Goal: Use online tool/utility: Utilize a website feature to perform a specific function

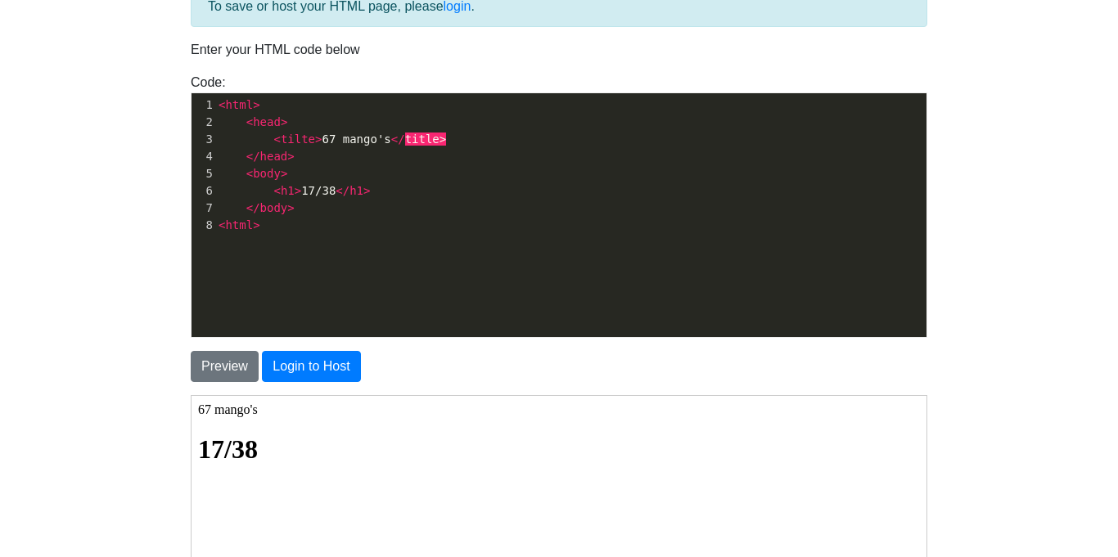
scroll to position [2, 0]
type textarea "<head> <tilte>67 mango's </title> </head> <body> <h1>17/38 </h1> </body>"
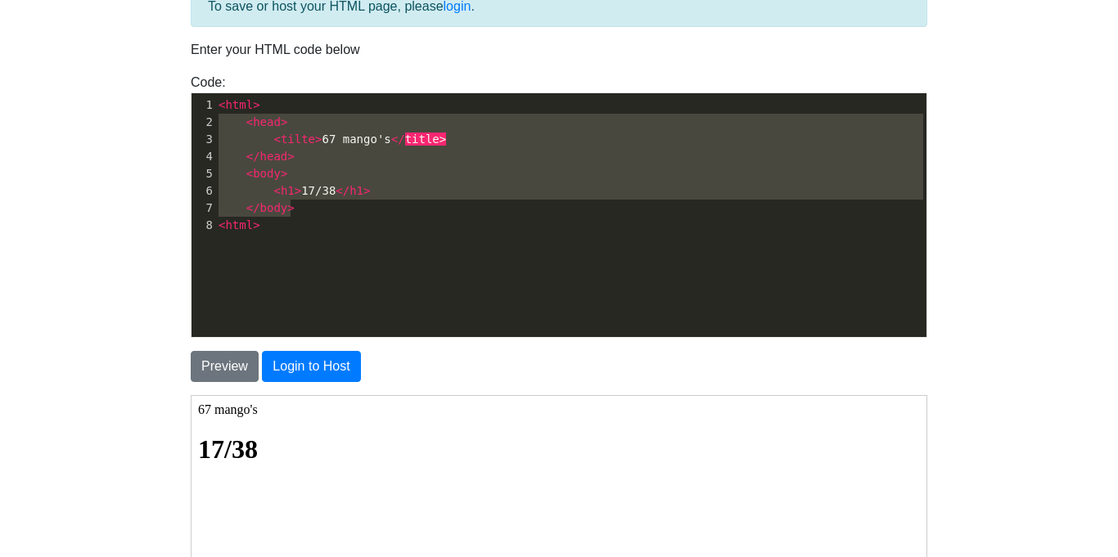
drag, startPoint x: 294, startPoint y: 215, endPoint x: 215, endPoint y: 115, distance: 127.0
click at [215, 115] on div "1 < html > 2 < head > 3 < tilte > 67 mango's </ title > 4 </ head > 5 < body > …" at bounding box center [570, 165] width 711 height 137
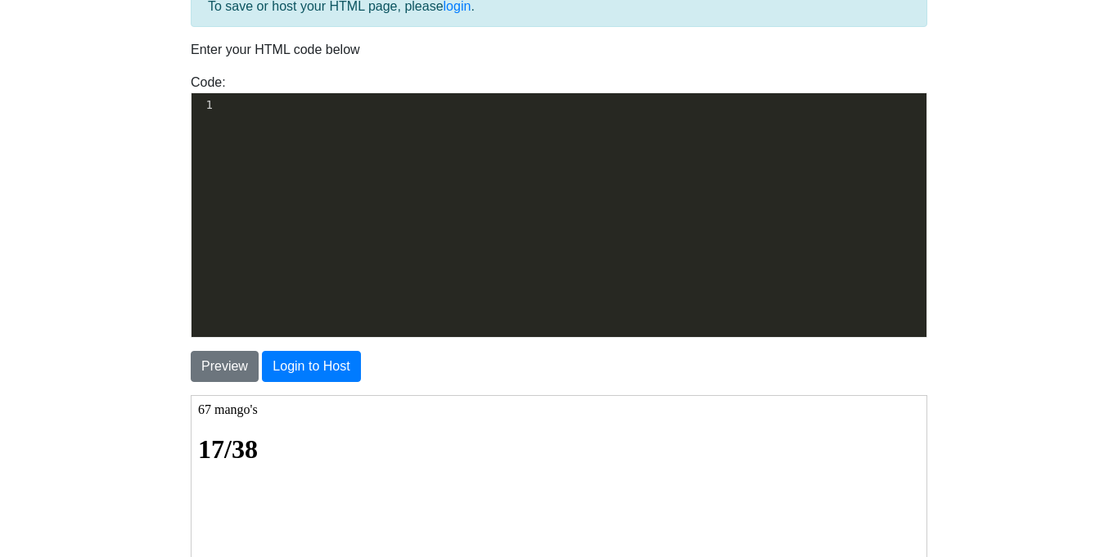
scroll to position [55, 0]
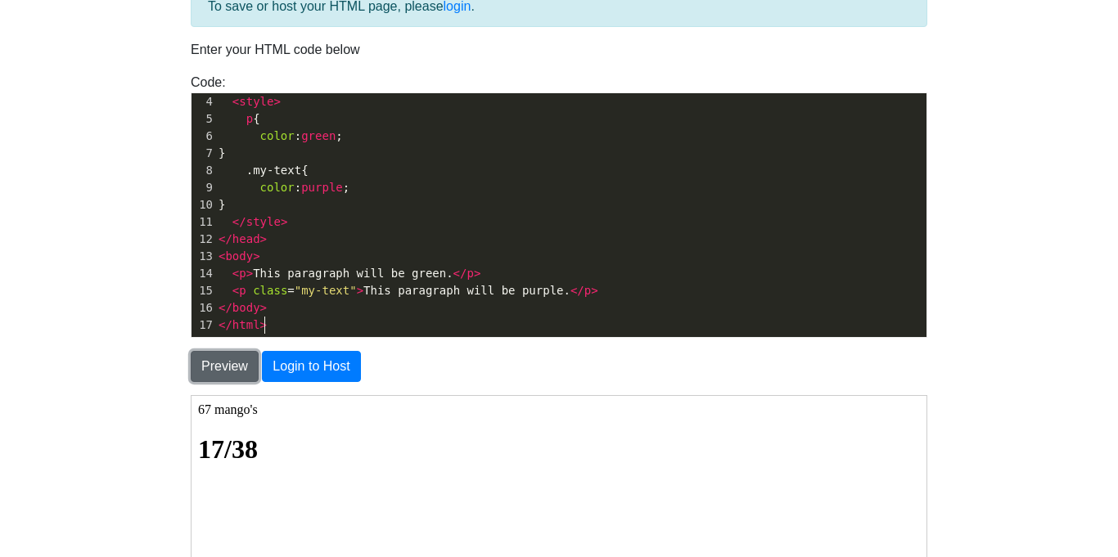
click at [234, 363] on button "Preview" at bounding box center [225, 366] width 68 height 31
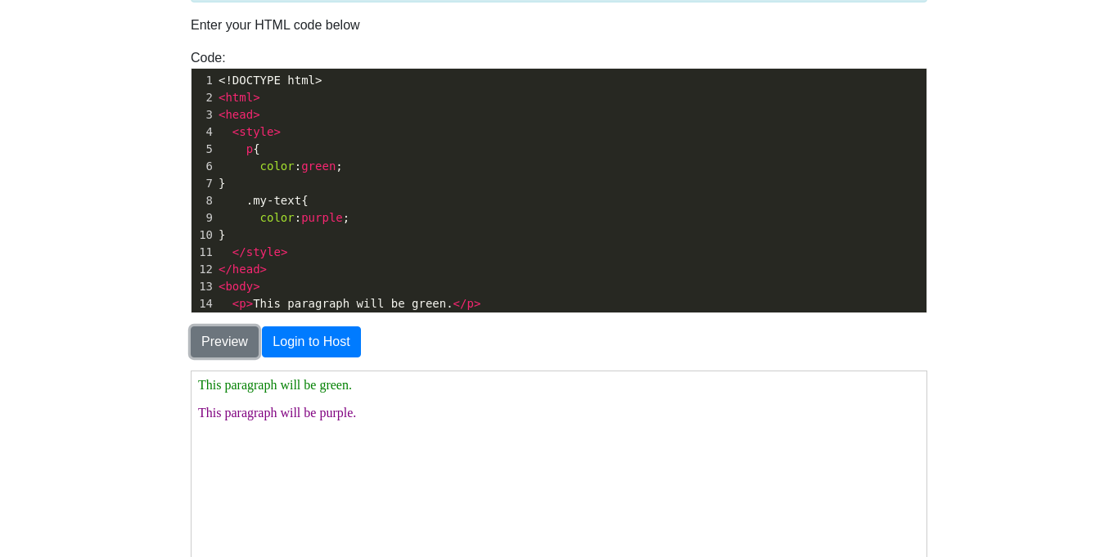
scroll to position [83, 0]
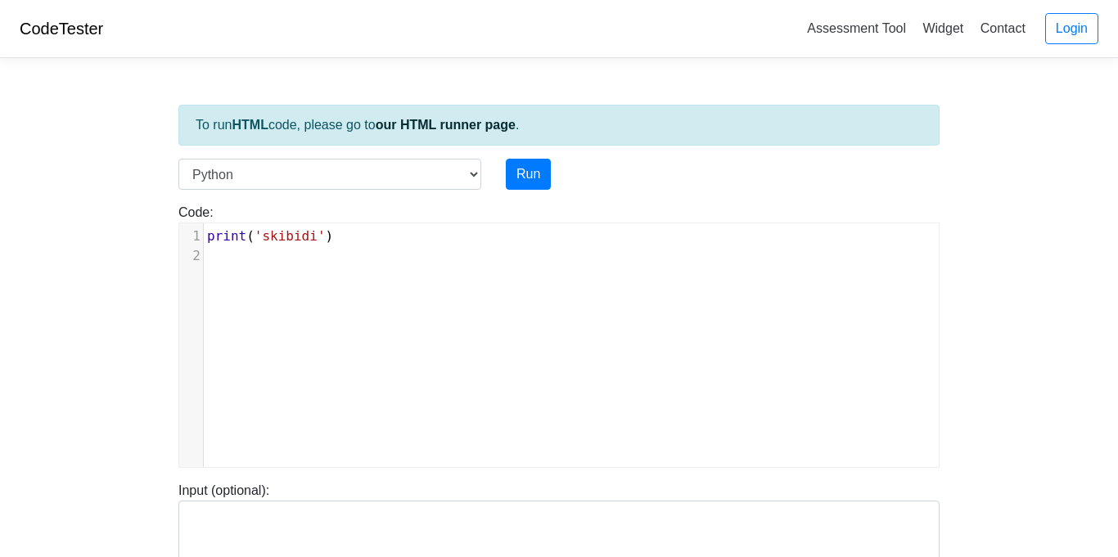
scroll to position [7, 0]
type textarea "print ('skibidi')"
drag, startPoint x: 404, startPoint y: 232, endPoint x: 205, endPoint y: 213, distance: 200.6
click at [205, 213] on div "Code: print('hello') print ('skibidi') ​ x 1 print ( 'skibidi' ) 2 ​" at bounding box center [559, 335] width 786 height 265
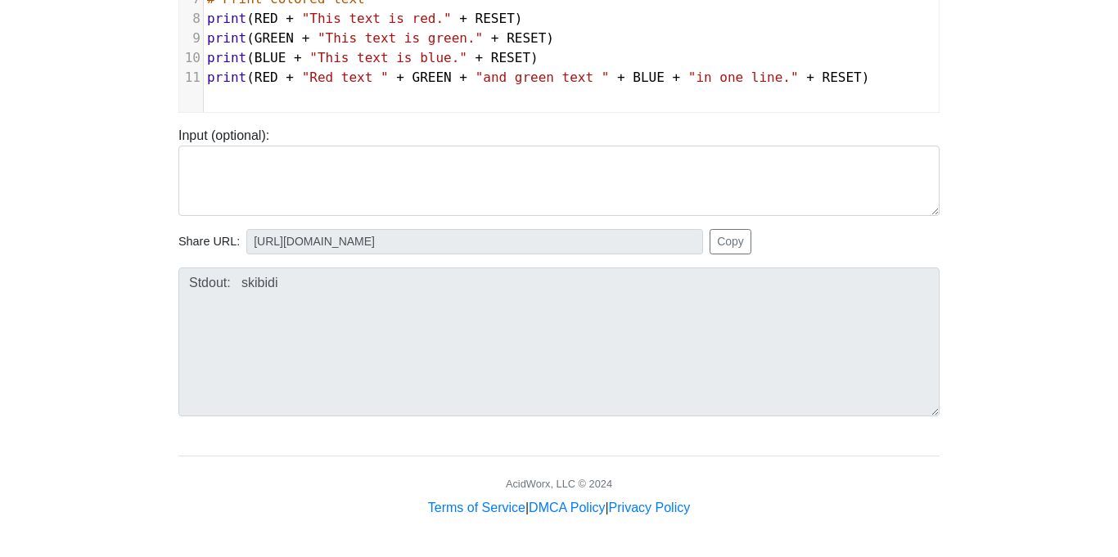
scroll to position [0, 0]
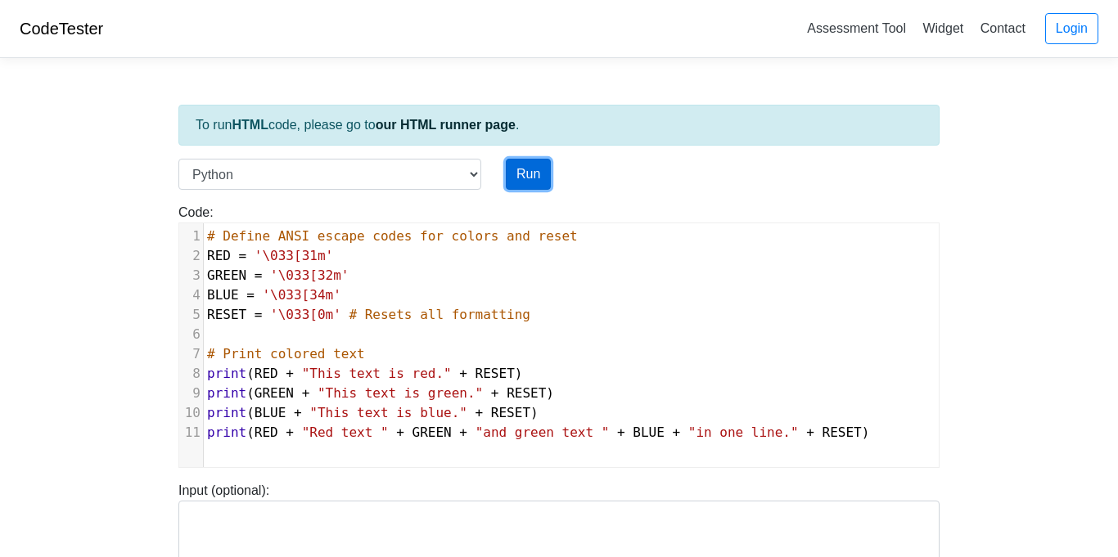
click at [511, 166] on button "Run" at bounding box center [528, 174] width 45 height 31
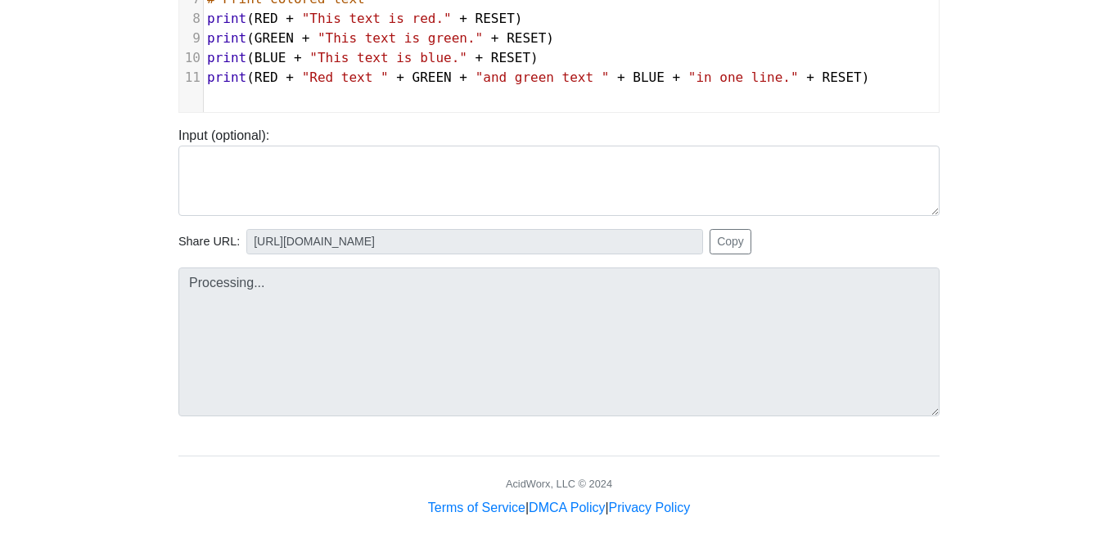
type input "[URL][DOMAIN_NAME]"
type textarea "Stdout: [31mThis text is red.[0m [32mThis text is green.[0m [34mThis text …"
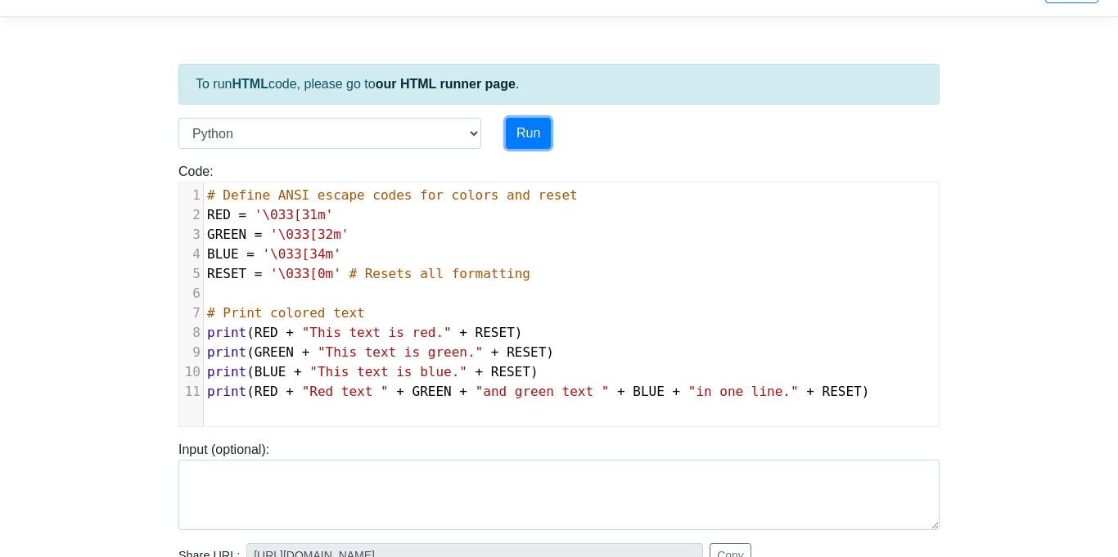
scroll to position [0, 0]
